Goal: Task Accomplishment & Management: Use online tool/utility

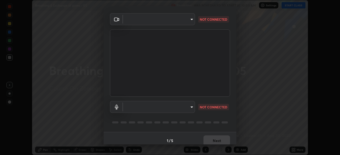
scroll to position [19, 0]
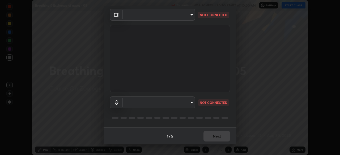
type input "1c1fc7f170fe0fb63c593947f71fbe7b7276dd803ac4132beb317857cbf647bf"
type input "775acd5bf9dea67dddcd35884cf77d022ec2c3d2475586dad7815c24ecc843c5"
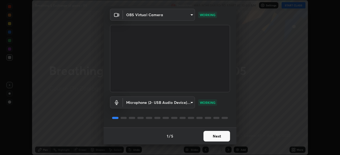
click at [221, 135] on button "Next" at bounding box center [217, 136] width 27 height 11
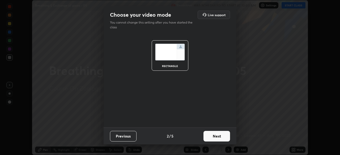
scroll to position [0, 0]
click at [221, 136] on button "Next" at bounding box center [217, 136] width 27 height 11
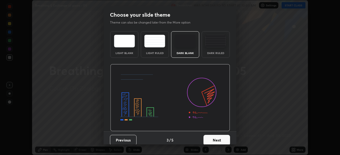
click at [219, 141] on button "Next" at bounding box center [217, 140] width 27 height 11
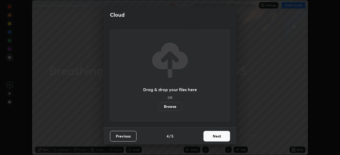
click at [179, 108] on label "Browse" at bounding box center [170, 107] width 24 height 9
click at [158, 108] on input "Browse" at bounding box center [158, 107] width 0 height 9
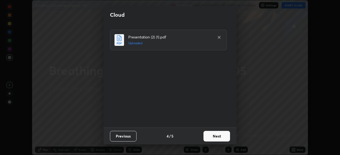
click at [214, 136] on button "Next" at bounding box center [217, 136] width 27 height 11
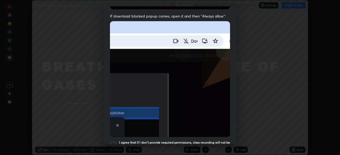
scroll to position [127, 0]
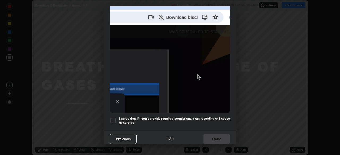
click at [114, 119] on div at bounding box center [113, 121] width 6 height 6
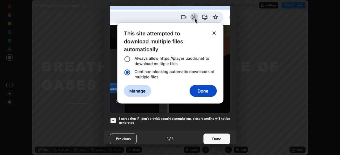
click at [207, 136] on button "Done" at bounding box center [217, 139] width 27 height 11
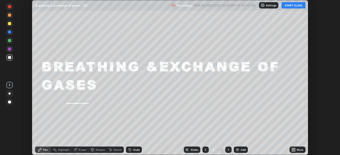
click at [291, 5] on button "START CLASS" at bounding box center [294, 5] width 24 height 6
click at [194, 150] on div "Slides" at bounding box center [194, 150] width 7 height 3
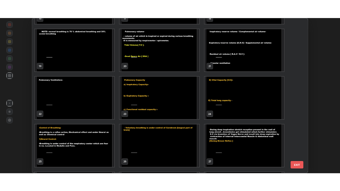
scroll to position [279, 0]
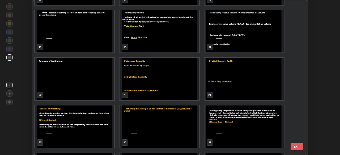
click at [105, 90] on img "grid" at bounding box center [74, 79] width 79 height 43
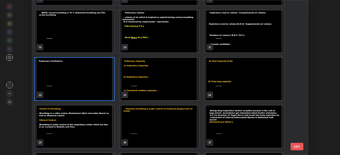
click at [105, 90] on img "grid" at bounding box center [74, 79] width 79 height 43
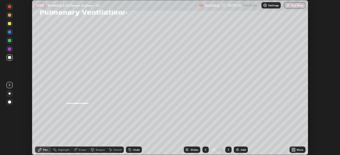
click at [297, 151] on div "More" at bounding box center [298, 150] width 16 height 6
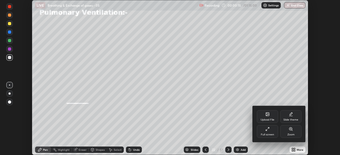
click at [272, 132] on div "Full screen" at bounding box center [267, 131] width 21 height 13
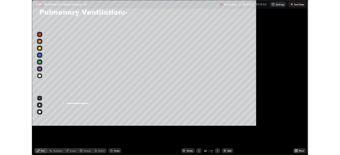
scroll to position [191, 340]
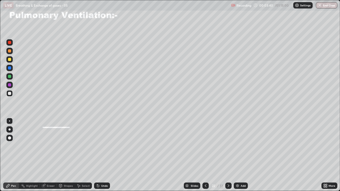
click at [9, 94] on div at bounding box center [9, 93] width 3 height 3
click at [204, 155] on div at bounding box center [205, 186] width 6 height 6
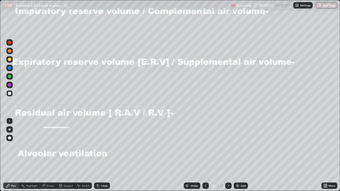
click at [228, 155] on icon at bounding box center [228, 186] width 4 height 4
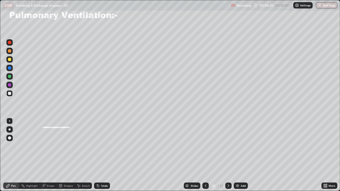
click at [228, 155] on icon at bounding box center [228, 186] width 4 height 4
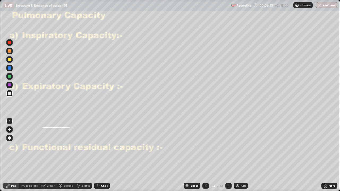
click at [205, 155] on icon at bounding box center [206, 186] width 4 height 4
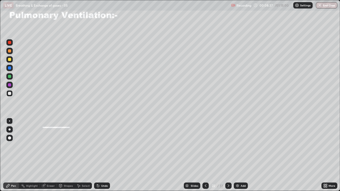
click at [227, 155] on icon at bounding box center [228, 186] width 4 height 4
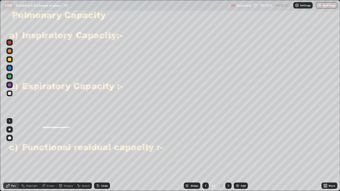
click at [9, 93] on div at bounding box center [9, 93] width 3 height 3
click at [11, 70] on div at bounding box center [9, 68] width 6 height 6
click at [8, 85] on div at bounding box center [9, 84] width 3 height 3
click at [10, 93] on div at bounding box center [9, 93] width 3 height 3
click at [10, 84] on div at bounding box center [9, 84] width 3 height 3
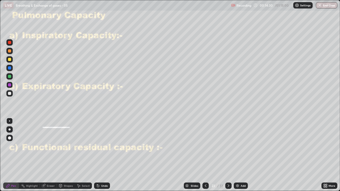
click at [11, 92] on div at bounding box center [9, 93] width 3 height 3
click at [10, 85] on div at bounding box center [9, 84] width 3 height 3
click at [104, 155] on div "Undo" at bounding box center [104, 186] width 7 height 3
click at [227, 155] on icon at bounding box center [228, 186] width 4 height 4
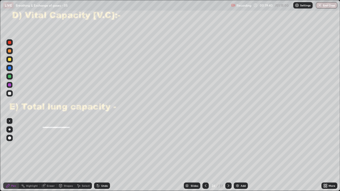
click at [205, 155] on icon at bounding box center [206, 186] width 4 height 4
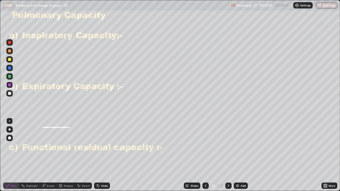
click at [228, 155] on icon at bounding box center [228, 186] width 4 height 4
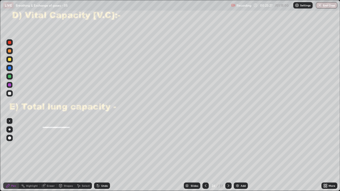
click at [10, 94] on div at bounding box center [9, 93] width 3 height 3
click at [10, 60] on div at bounding box center [9, 59] width 3 height 3
click at [9, 93] on div at bounding box center [9, 93] width 3 height 3
click at [11, 77] on div at bounding box center [9, 76] width 3 height 3
click at [11, 92] on div at bounding box center [9, 93] width 6 height 6
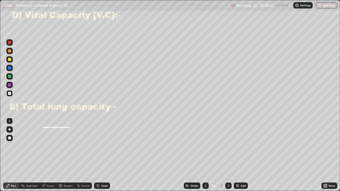
click at [11, 94] on div at bounding box center [9, 93] width 3 height 3
click at [11, 84] on div at bounding box center [9, 84] width 3 height 3
click at [50, 155] on div "Eraser" at bounding box center [51, 186] width 8 height 3
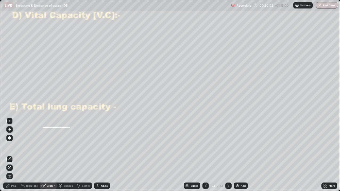
click at [14, 155] on div "Pen" at bounding box center [13, 186] width 5 height 3
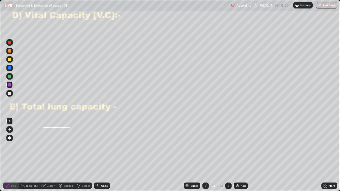
click at [283, 155] on div "Slides 24 / 51 Add" at bounding box center [215, 186] width 211 height 11
click at [228, 155] on icon at bounding box center [228, 186] width 4 height 4
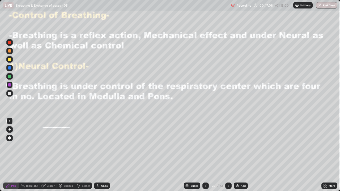
click at [9, 92] on div at bounding box center [9, 93] width 3 height 3
click at [10, 74] on div at bounding box center [9, 76] width 6 height 6
click at [11, 76] on div at bounding box center [9, 76] width 3 height 3
click at [9, 84] on div at bounding box center [9, 84] width 3 height 3
click at [9, 92] on div at bounding box center [9, 93] width 3 height 3
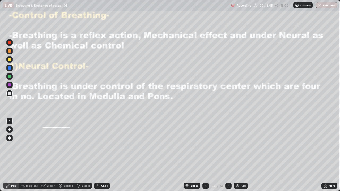
click at [10, 60] on div at bounding box center [9, 59] width 3 height 3
click at [11, 66] on div at bounding box center [9, 68] width 6 height 6
click at [11, 77] on div at bounding box center [9, 76] width 3 height 3
click at [9, 84] on div at bounding box center [9, 84] width 3 height 3
click at [11, 94] on div at bounding box center [9, 93] width 6 height 6
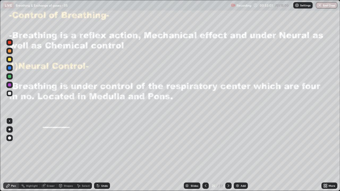
click at [241, 155] on div "Add" at bounding box center [243, 186] width 5 height 3
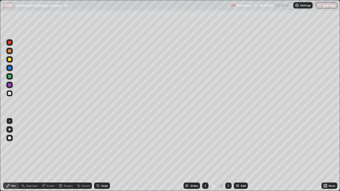
click at [10, 94] on div at bounding box center [9, 93] width 3 height 3
click at [9, 61] on div at bounding box center [9, 59] width 3 height 3
click at [11, 77] on div at bounding box center [9, 76] width 3 height 3
click at [10, 59] on div at bounding box center [9, 59] width 3 height 3
click at [51, 155] on div "Eraser" at bounding box center [51, 186] width 8 height 3
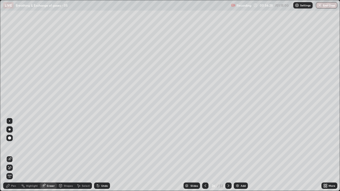
click at [12, 155] on div "Pen" at bounding box center [13, 186] width 5 height 3
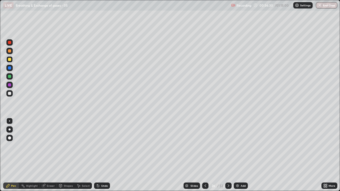
click at [9, 61] on div at bounding box center [9, 59] width 3 height 3
click at [9, 76] on div at bounding box center [9, 76] width 3 height 3
click at [106, 155] on div "Undo" at bounding box center [104, 186] width 7 height 3
click at [10, 60] on div at bounding box center [9, 59] width 3 height 3
click at [10, 95] on div at bounding box center [9, 93] width 3 height 3
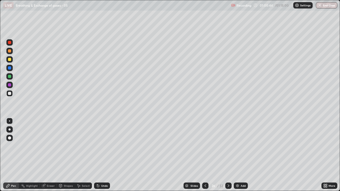
click at [10, 67] on div at bounding box center [9, 67] width 3 height 3
click at [9, 78] on div at bounding box center [9, 76] width 3 height 3
click at [101, 155] on div "Undo" at bounding box center [102, 186] width 16 height 6
click at [48, 155] on div "Eraser" at bounding box center [51, 186] width 8 height 3
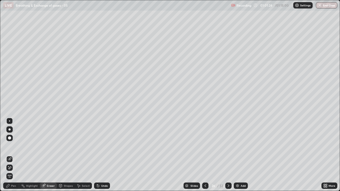
click at [16, 155] on div "Pen" at bounding box center [13, 186] width 5 height 3
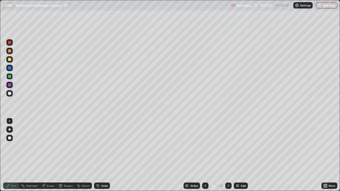
click at [10, 60] on div at bounding box center [9, 59] width 3 height 3
click at [332, 6] on button "End Class" at bounding box center [327, 5] width 22 height 6
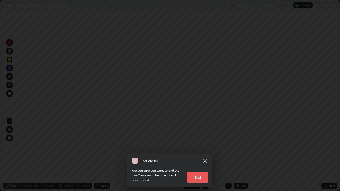
click at [205, 155] on button "End" at bounding box center [197, 177] width 21 height 11
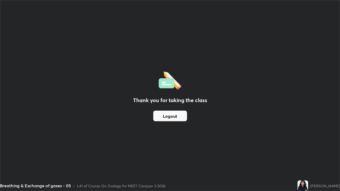
click at [179, 117] on button "Logout" at bounding box center [170, 116] width 34 height 11
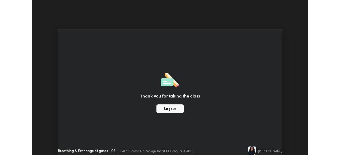
scroll to position [26413, 26228]
